Goal: Browse casually: Explore the website without a specific task or goal

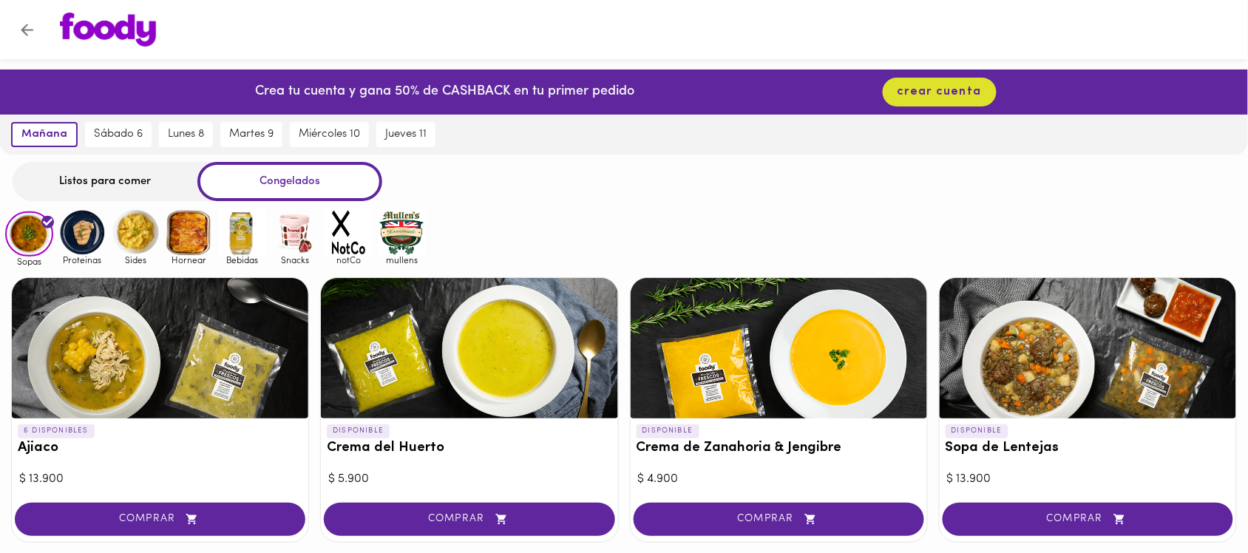
click at [94, 239] on img at bounding box center [82, 232] width 48 height 48
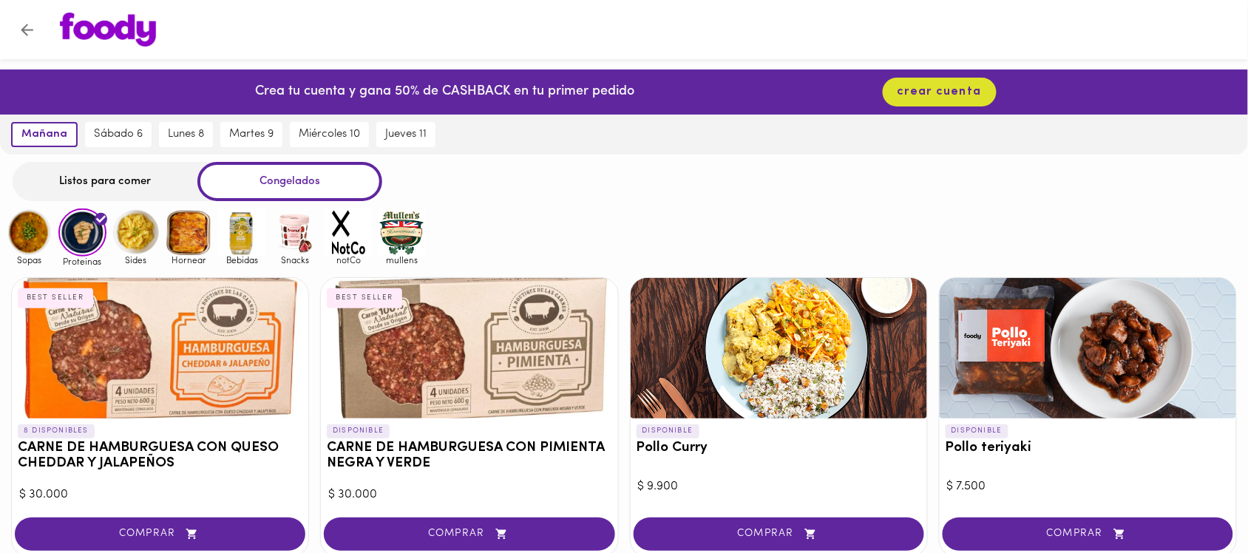
drag, startPoint x: 143, startPoint y: 234, endPoint x: 149, endPoint y: 266, distance: 33.1
click at [141, 235] on img at bounding box center [136, 232] width 48 height 48
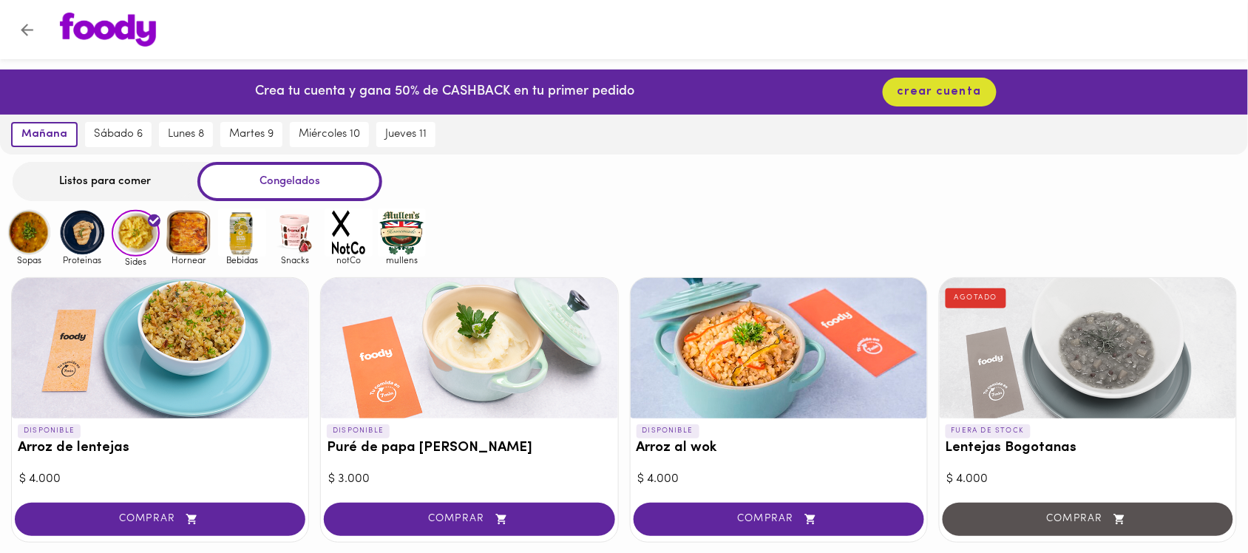
click at [183, 224] on img at bounding box center [189, 232] width 48 height 48
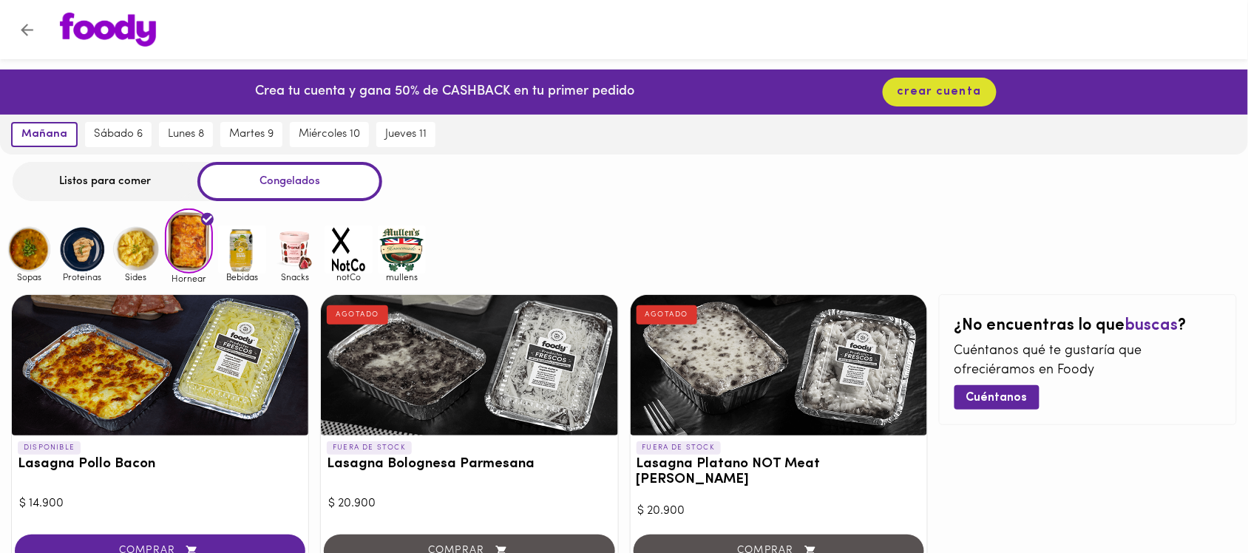
click at [250, 242] on img at bounding box center [242, 249] width 48 height 48
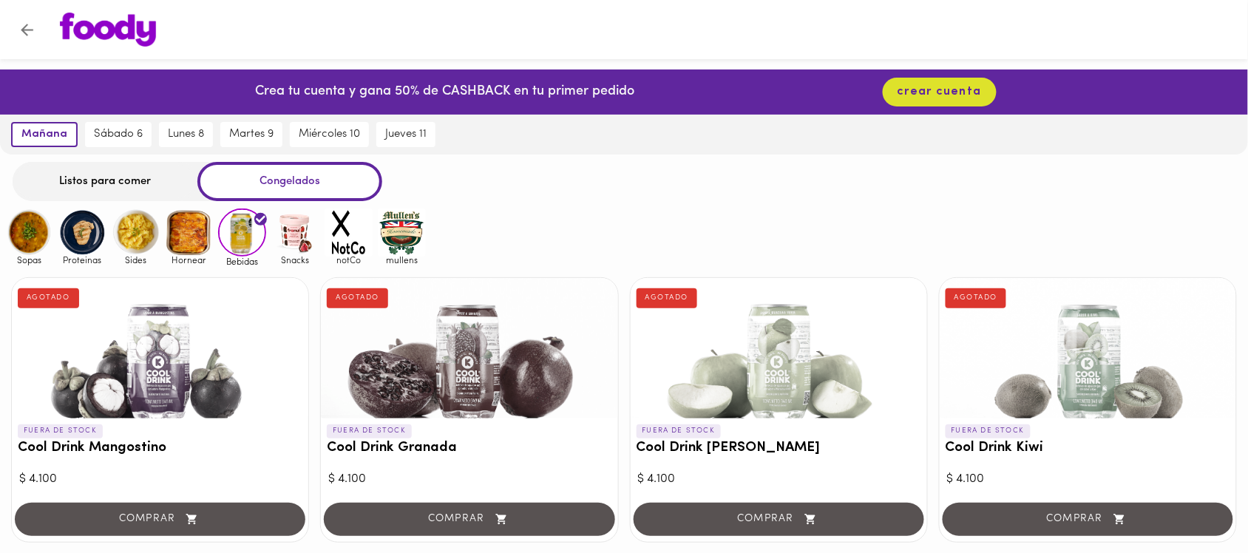
click at [305, 228] on img at bounding box center [295, 232] width 48 height 48
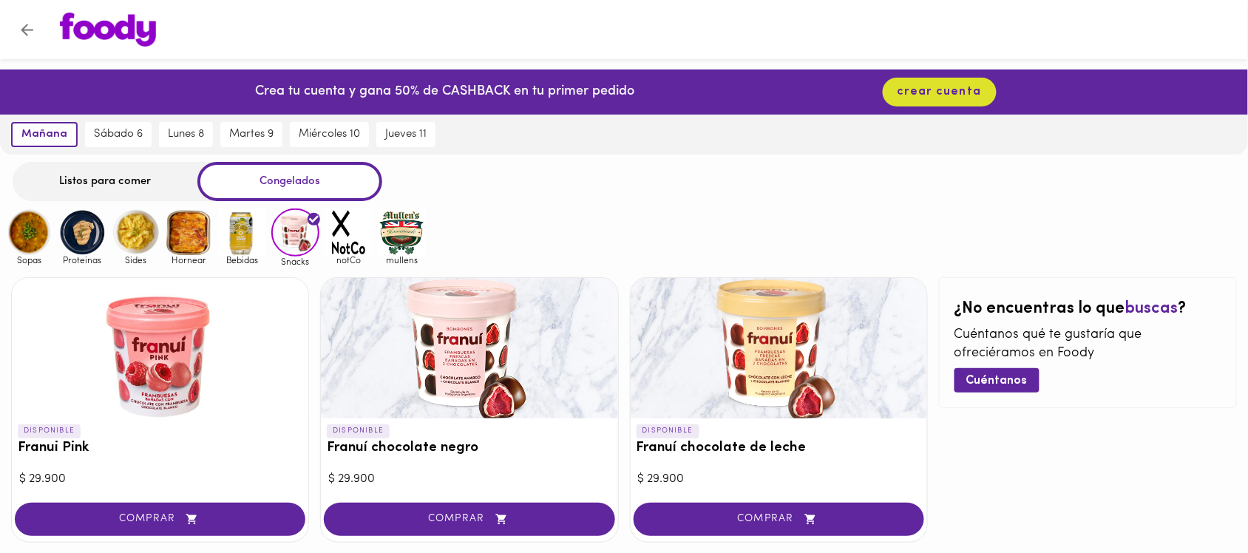
click at [342, 231] on img at bounding box center [349, 232] width 48 height 48
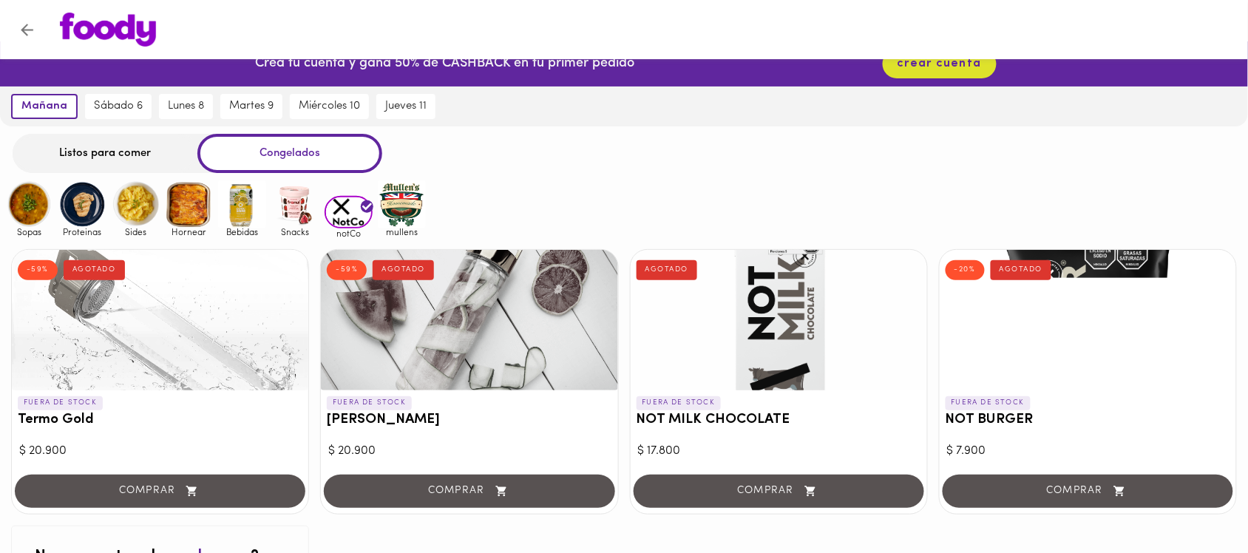
scroll to position [216, 0]
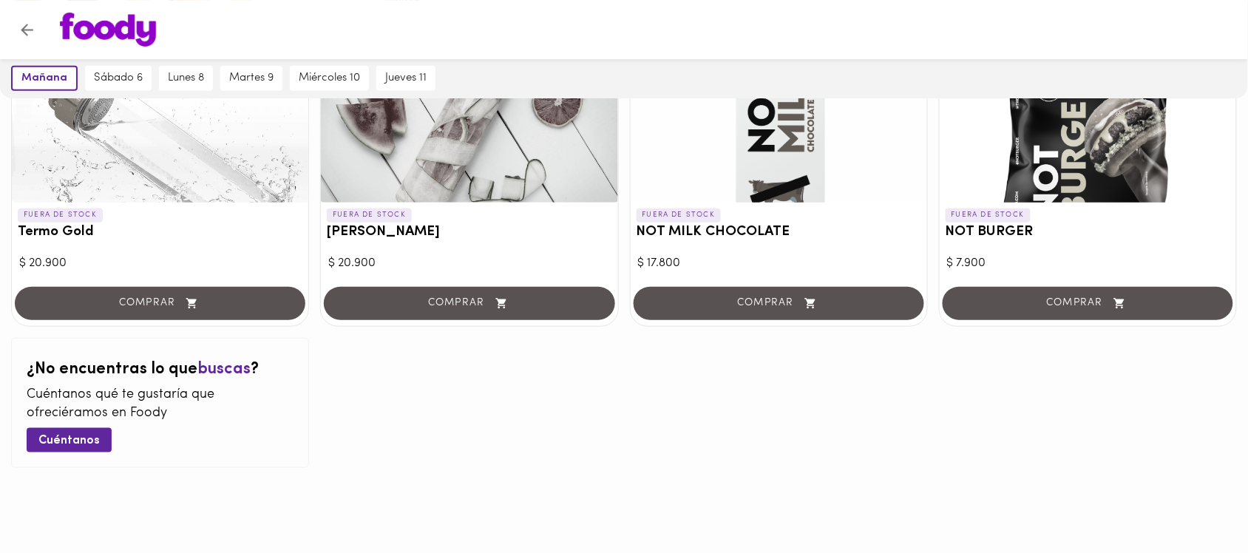
click at [403, 41] on img at bounding box center [402, 17] width 48 height 48
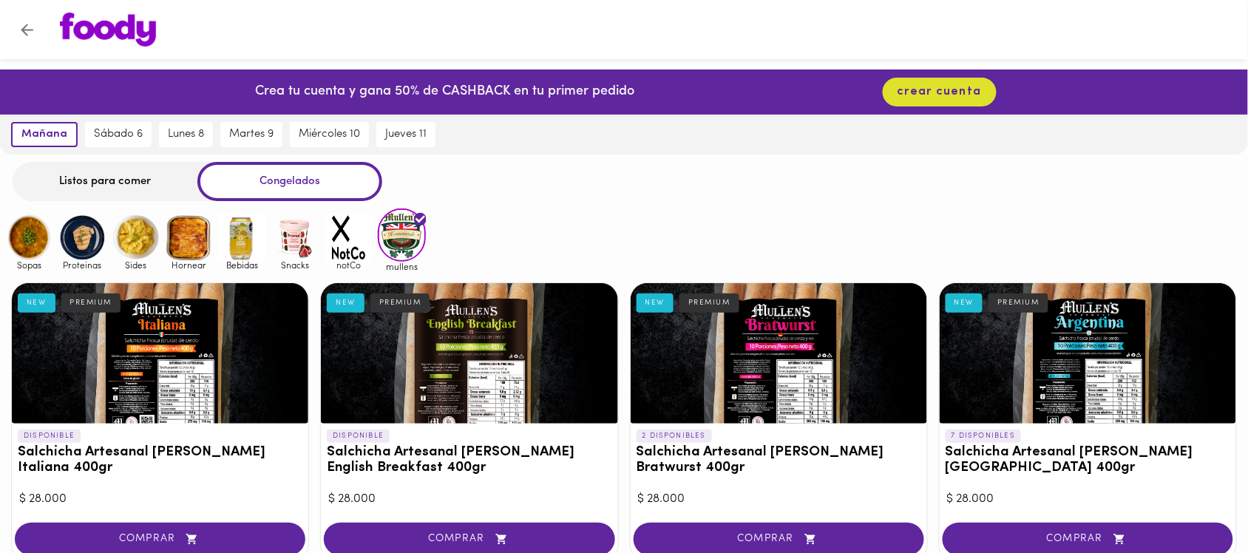
click at [35, 231] on img at bounding box center [29, 238] width 48 height 48
